Goal: Find specific page/section: Find specific page/section

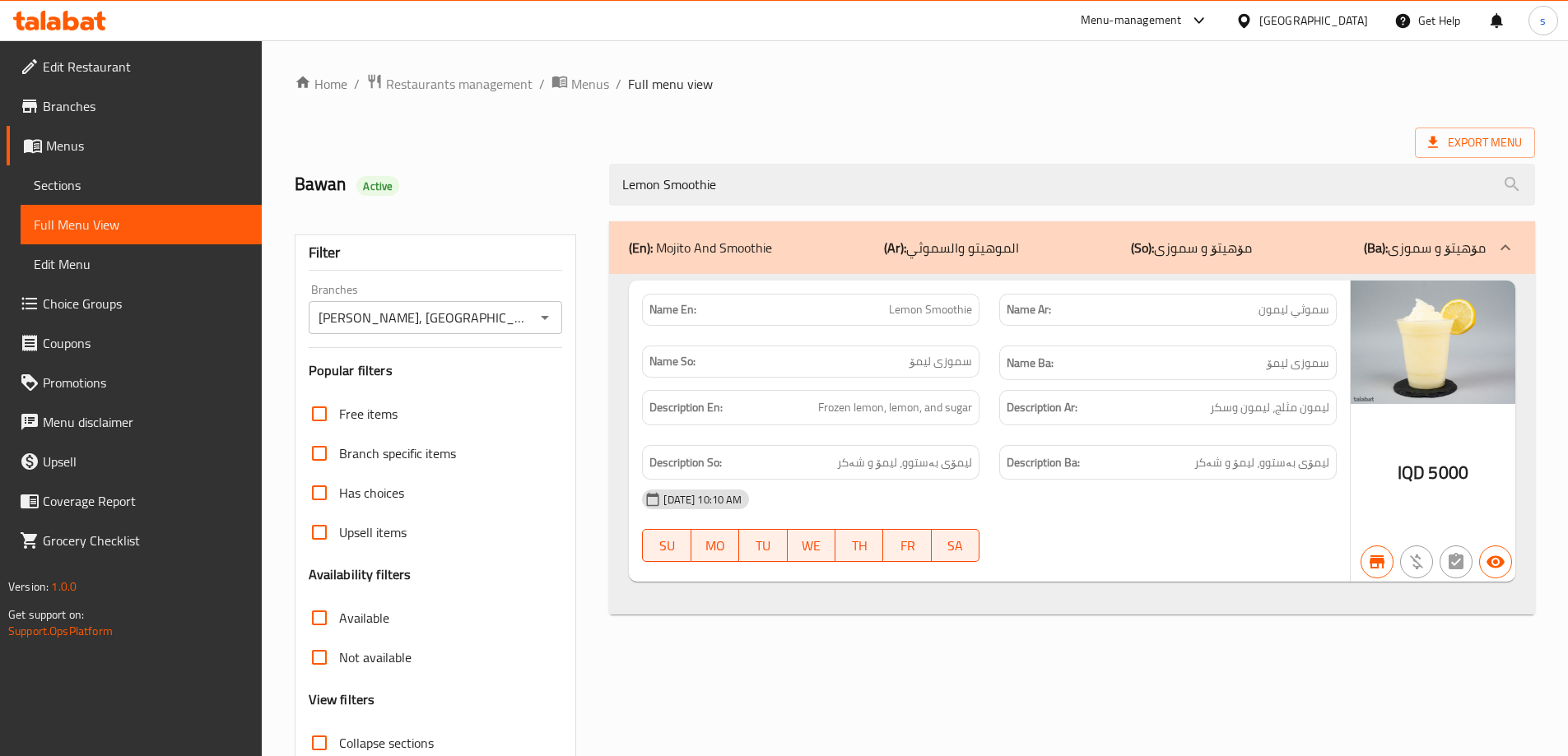
scroll to position [119, 0]
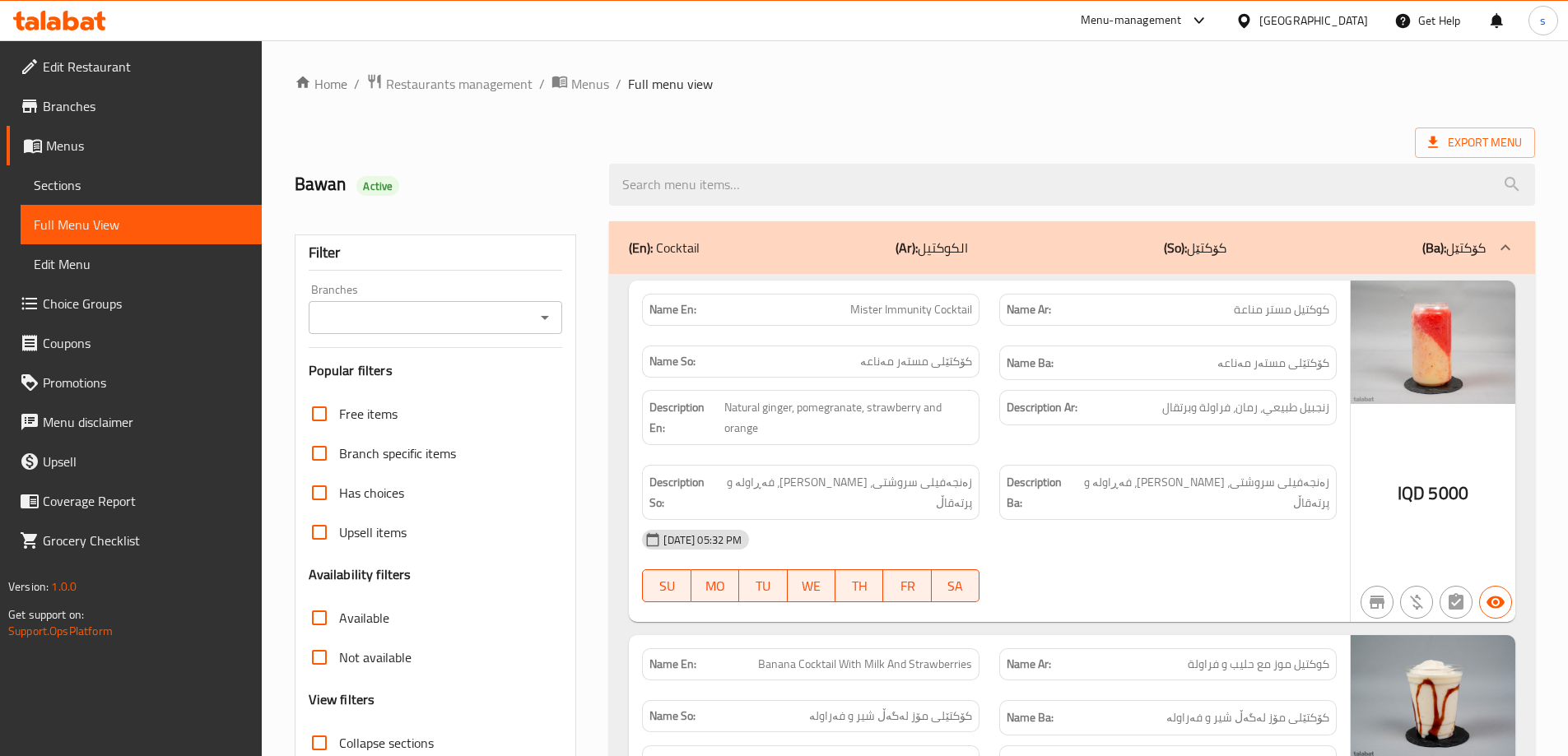
click at [550, 311] on icon "Open" at bounding box center [544, 317] width 20 height 20
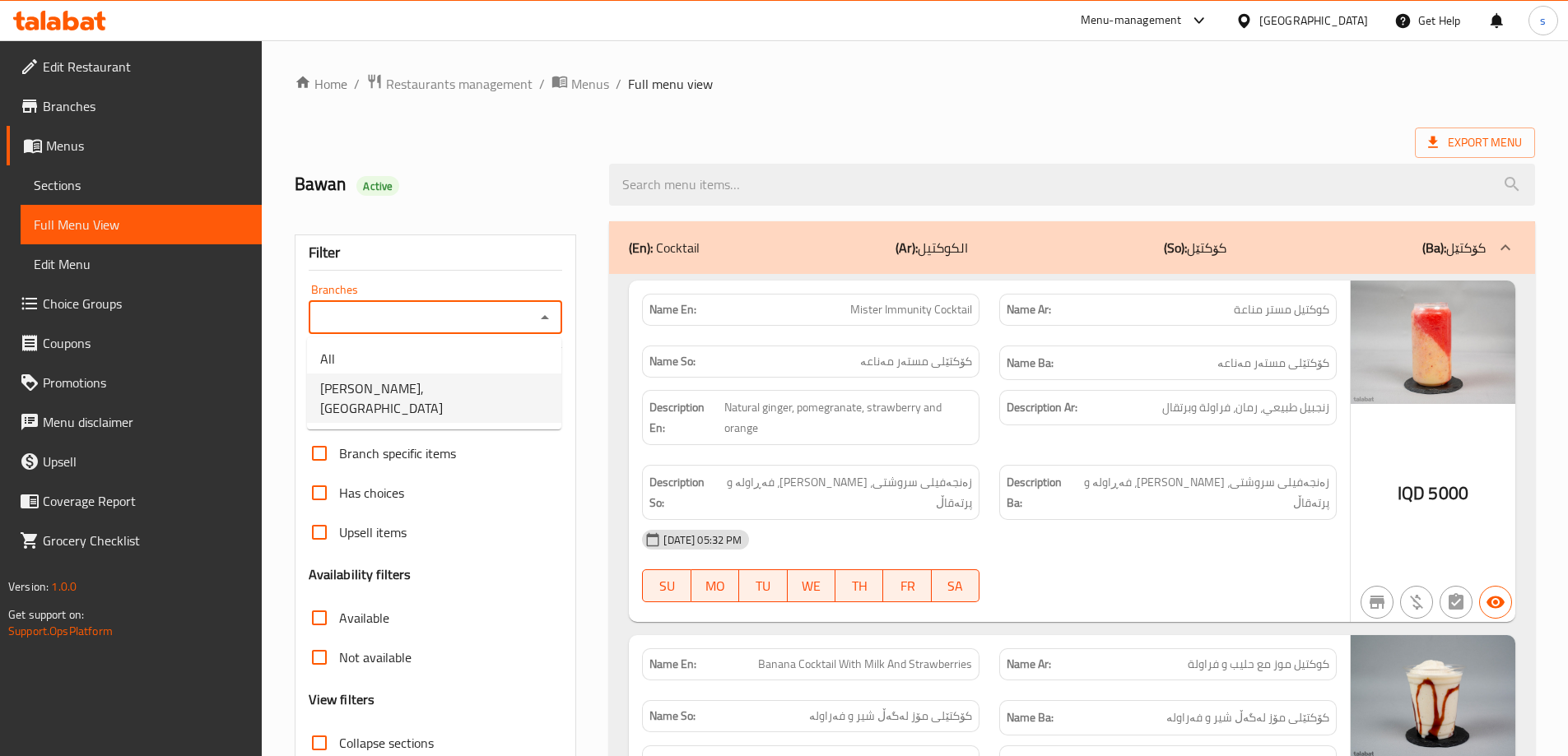
click at [533, 391] on li "[PERSON_NAME], [GEOGRAPHIC_DATA]" at bounding box center [434, 398] width 254 height 49
type input "[PERSON_NAME], [GEOGRAPHIC_DATA]"
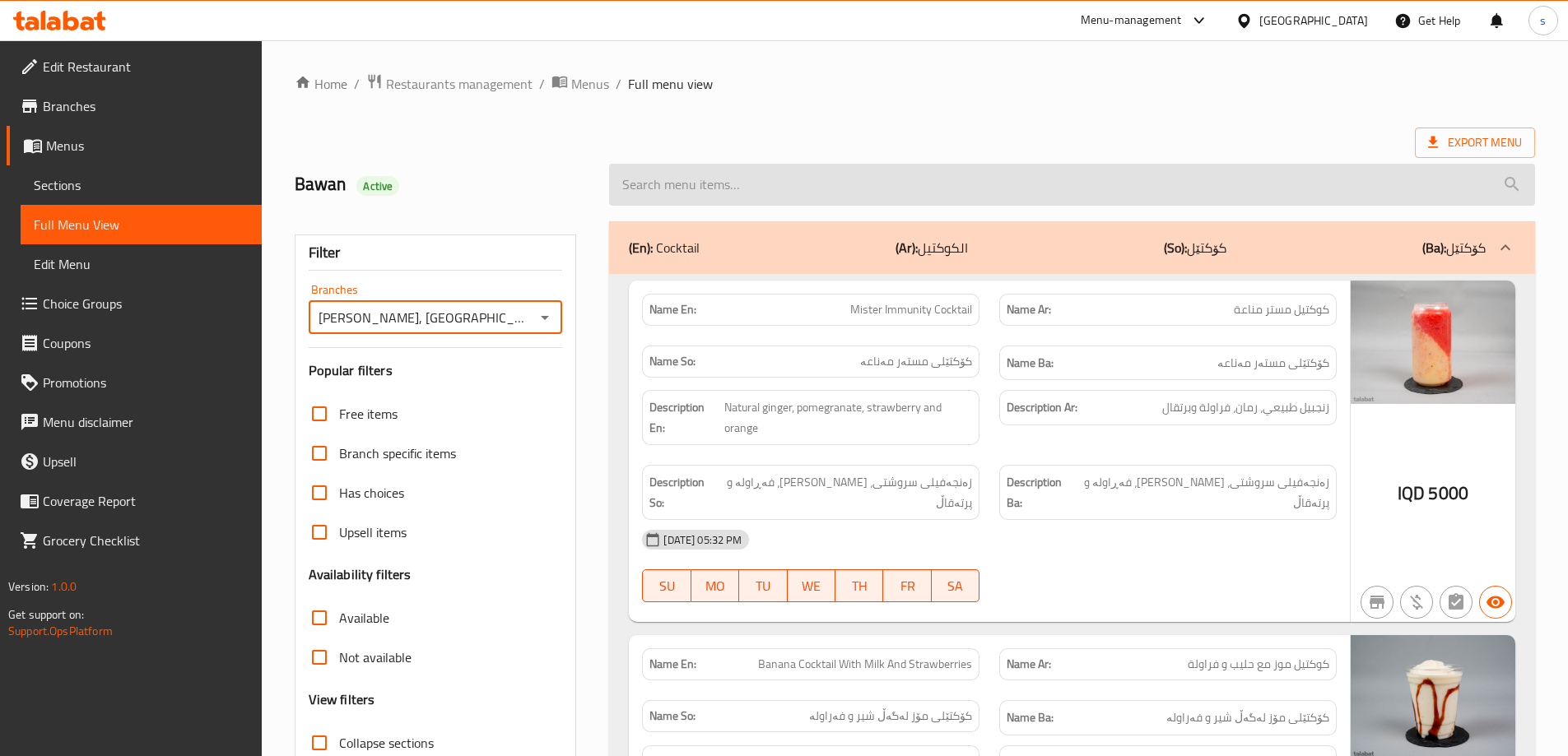
click at [708, 191] on input "search" at bounding box center [1072, 184] width 926 height 42
paste input "Peach Iced Tea"
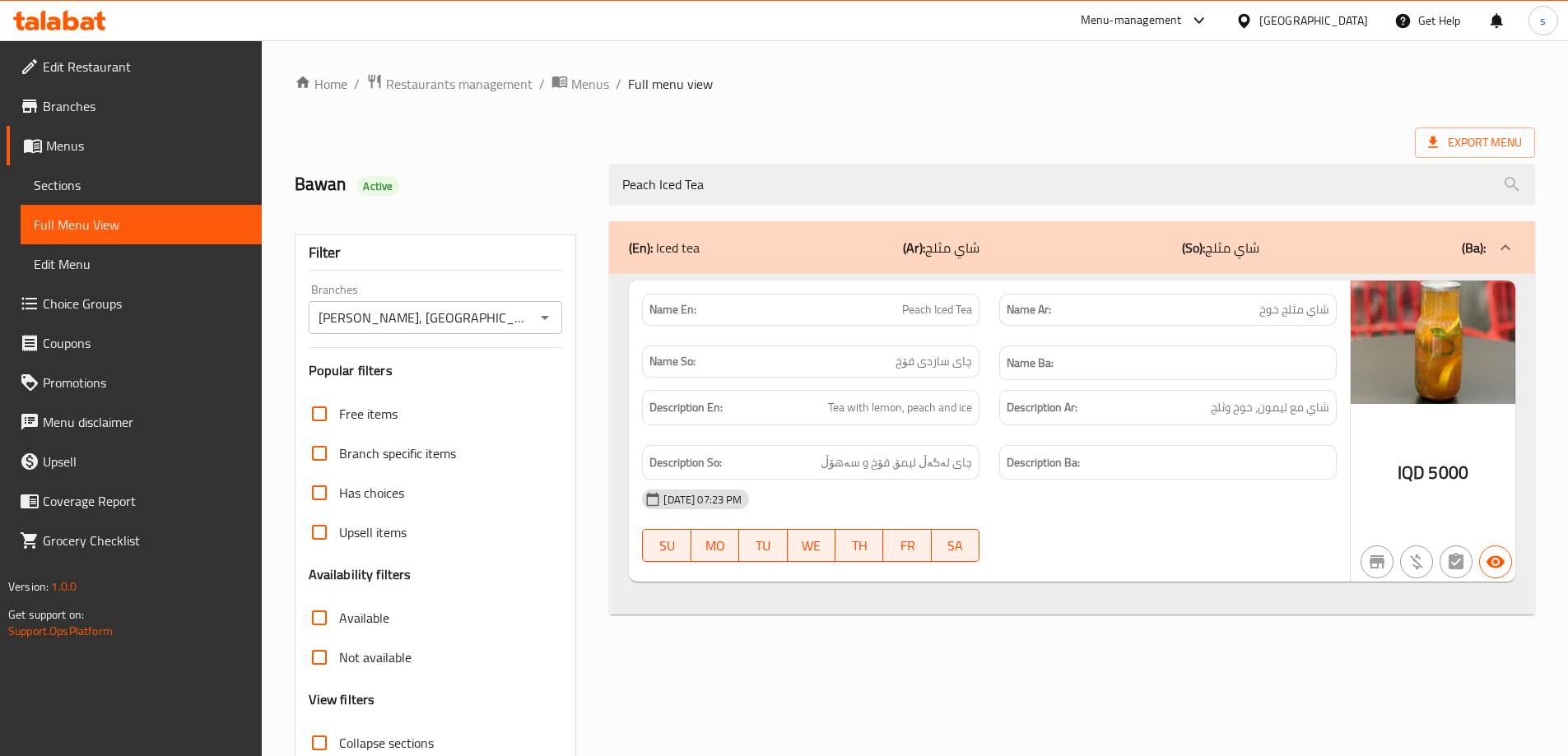
type input "Peach Iced Tea"
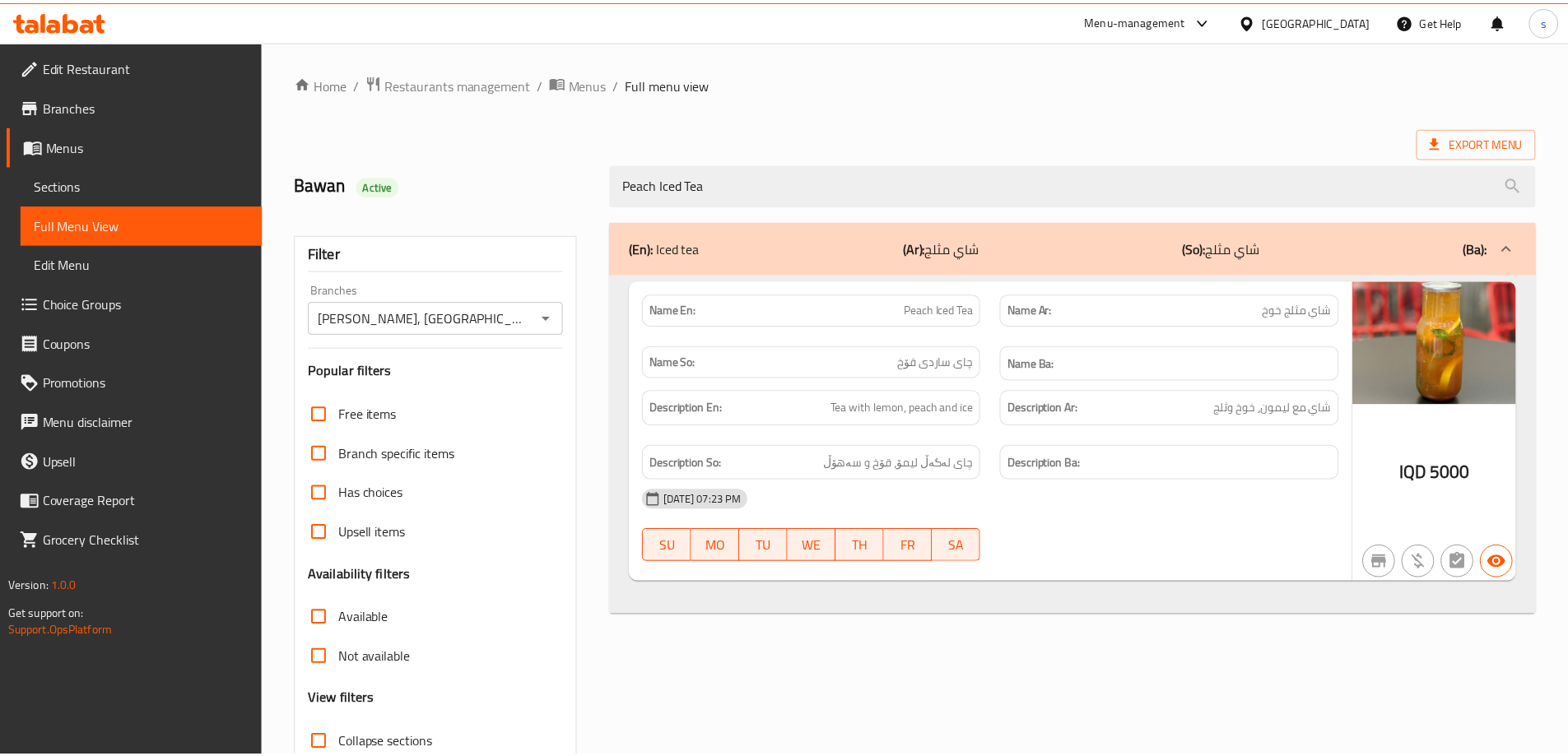
scroll to position [119, 0]
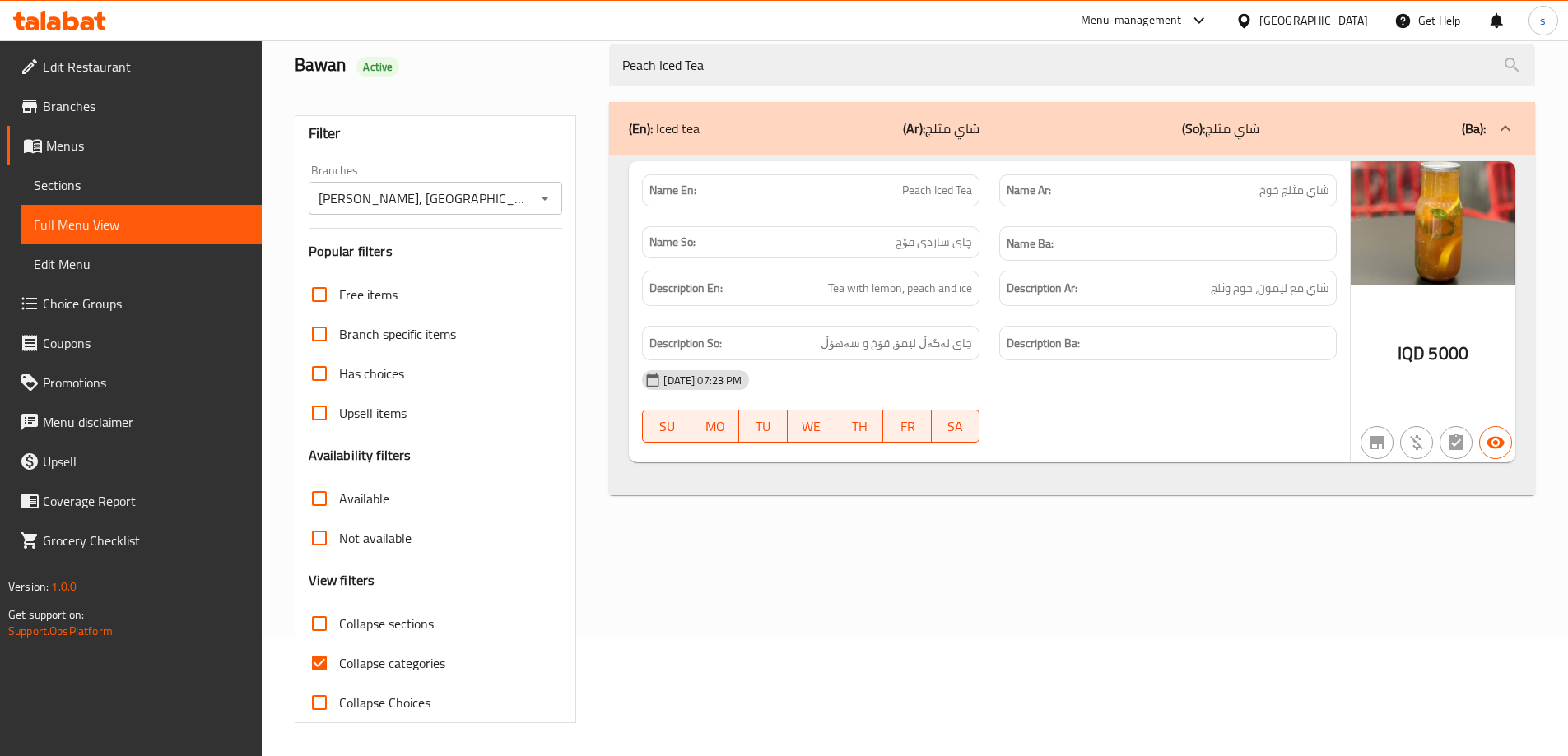
click at [55, 24] on icon at bounding box center [54, 23] width 14 height 14
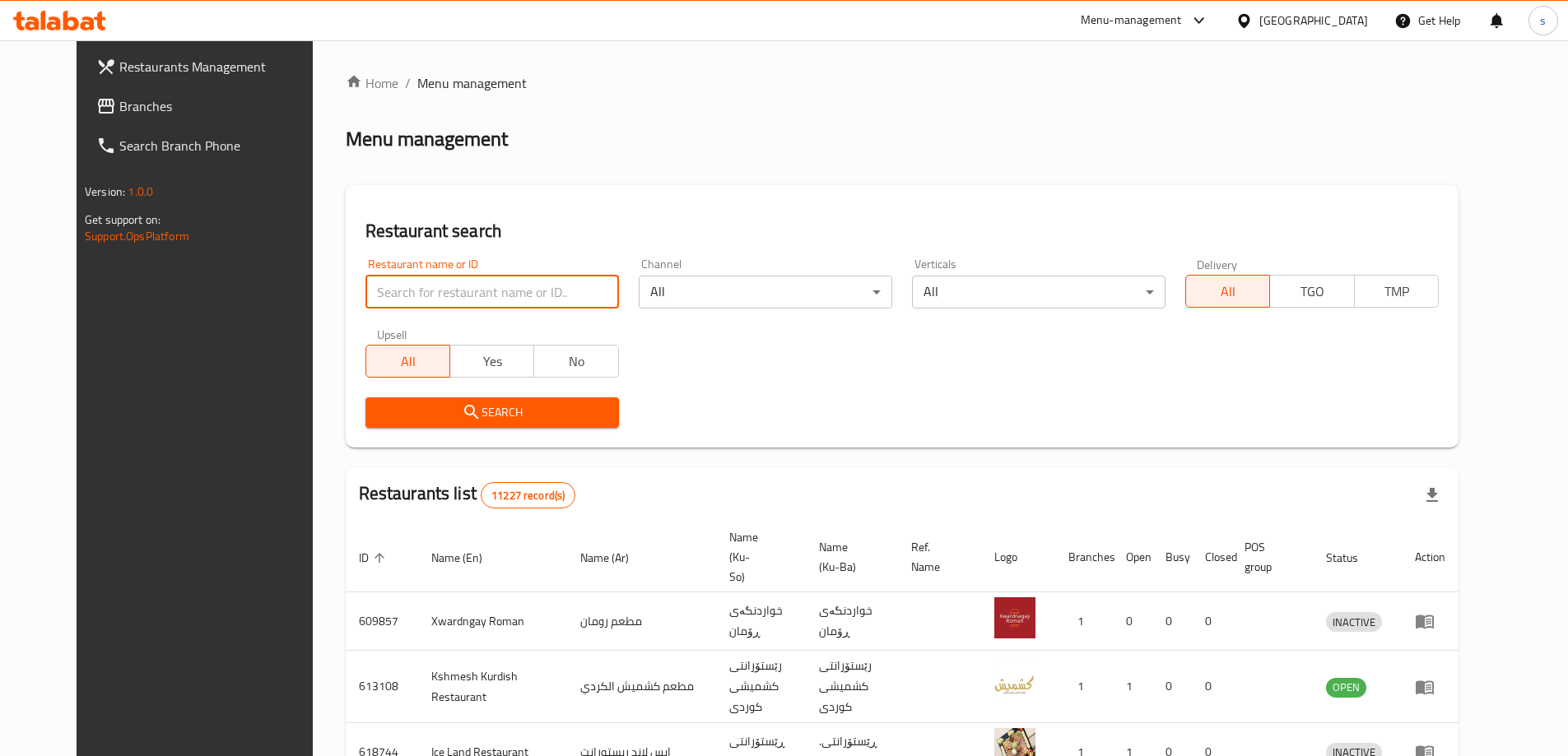
click at [367, 301] on input "search" at bounding box center [492, 292] width 254 height 33
paste input "659686"
type input "659686"
click button "Search" at bounding box center [492, 412] width 254 height 30
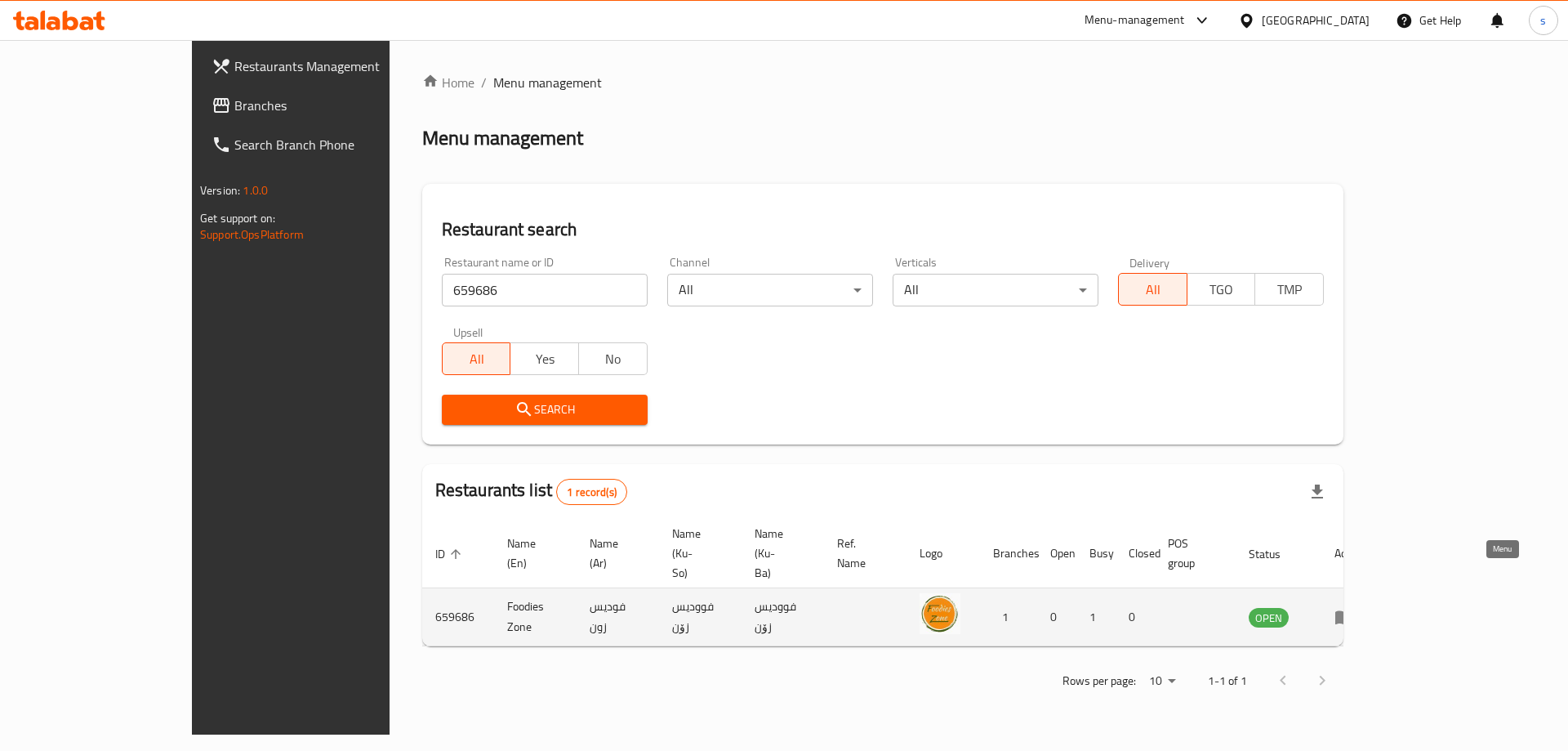
click at [1353, 611] on icon "enhanced table" at bounding box center [1344, 618] width 18 height 14
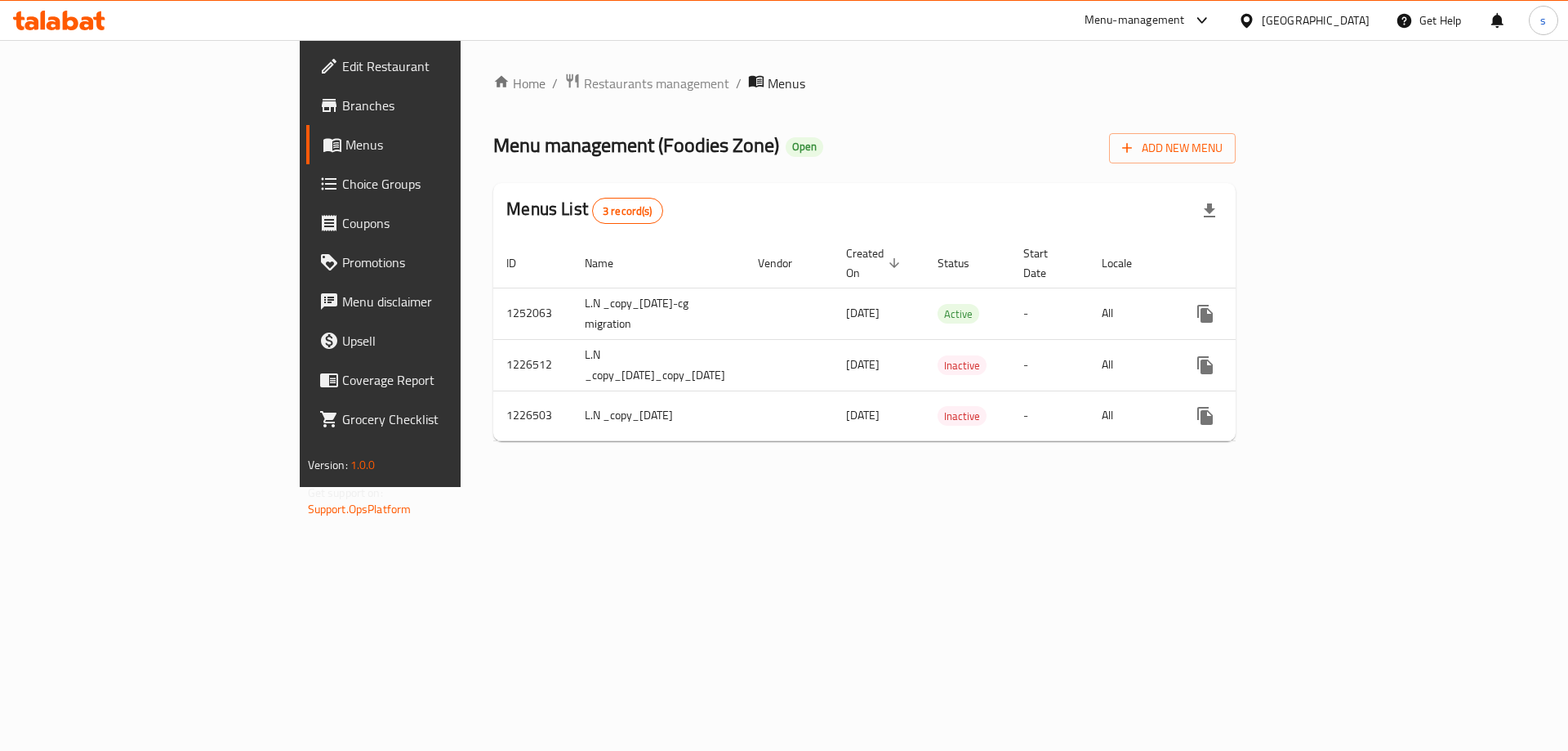
click at [342, 110] on span "Branches" at bounding box center [445, 105] width 207 height 20
